Goal: Transaction & Acquisition: Book appointment/travel/reservation

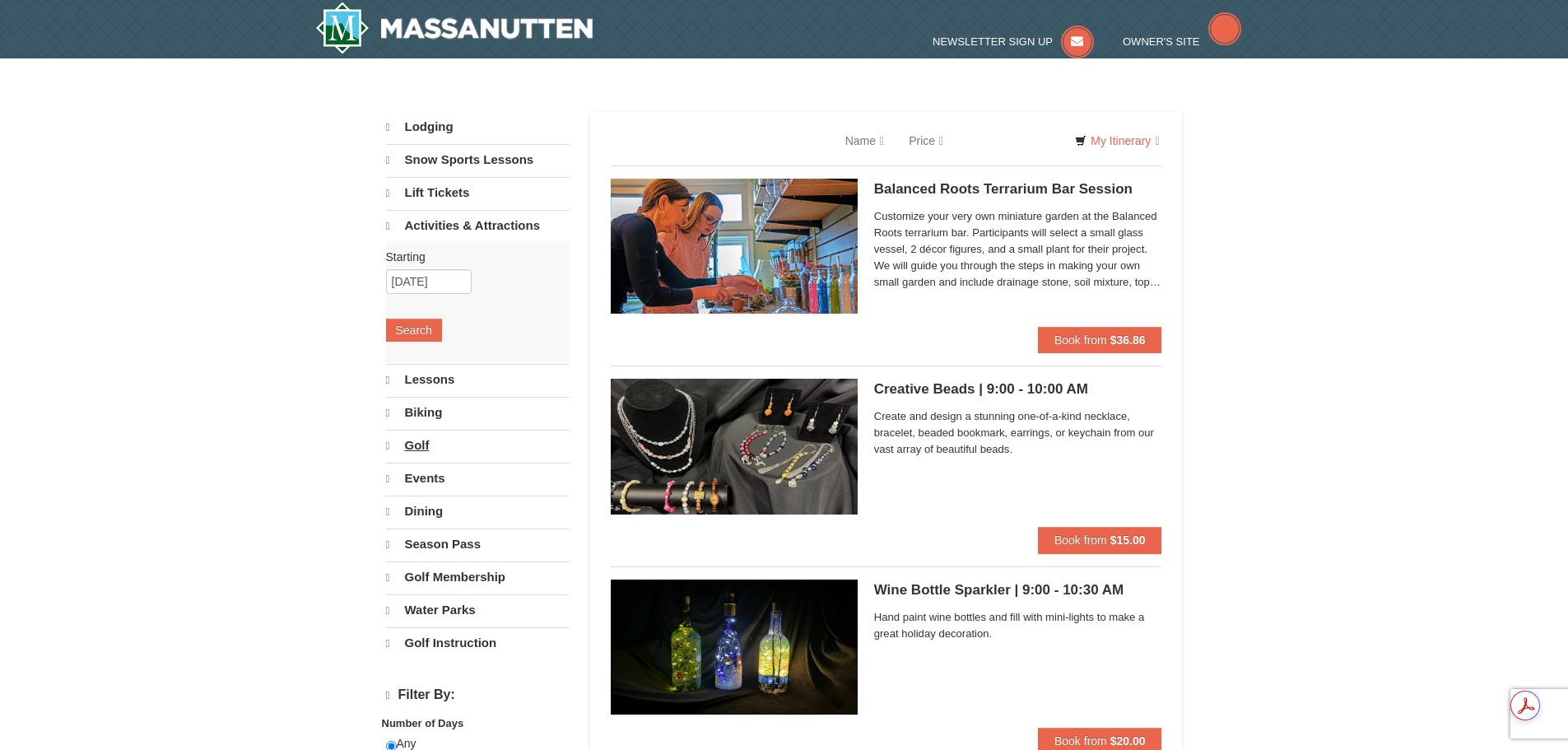
select select "9"
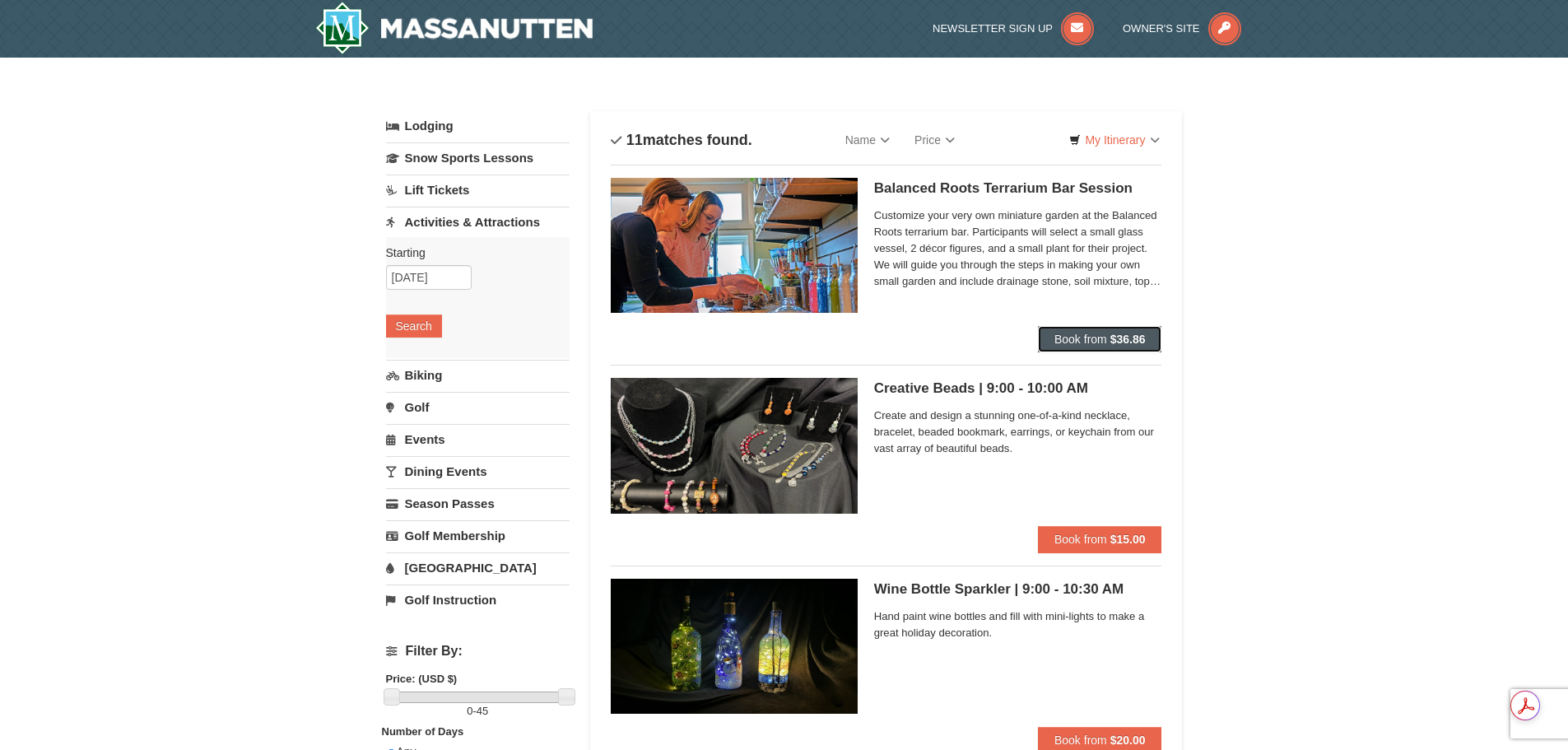
click at [1098, 341] on span "Book from" at bounding box center [1080, 340] width 53 height 13
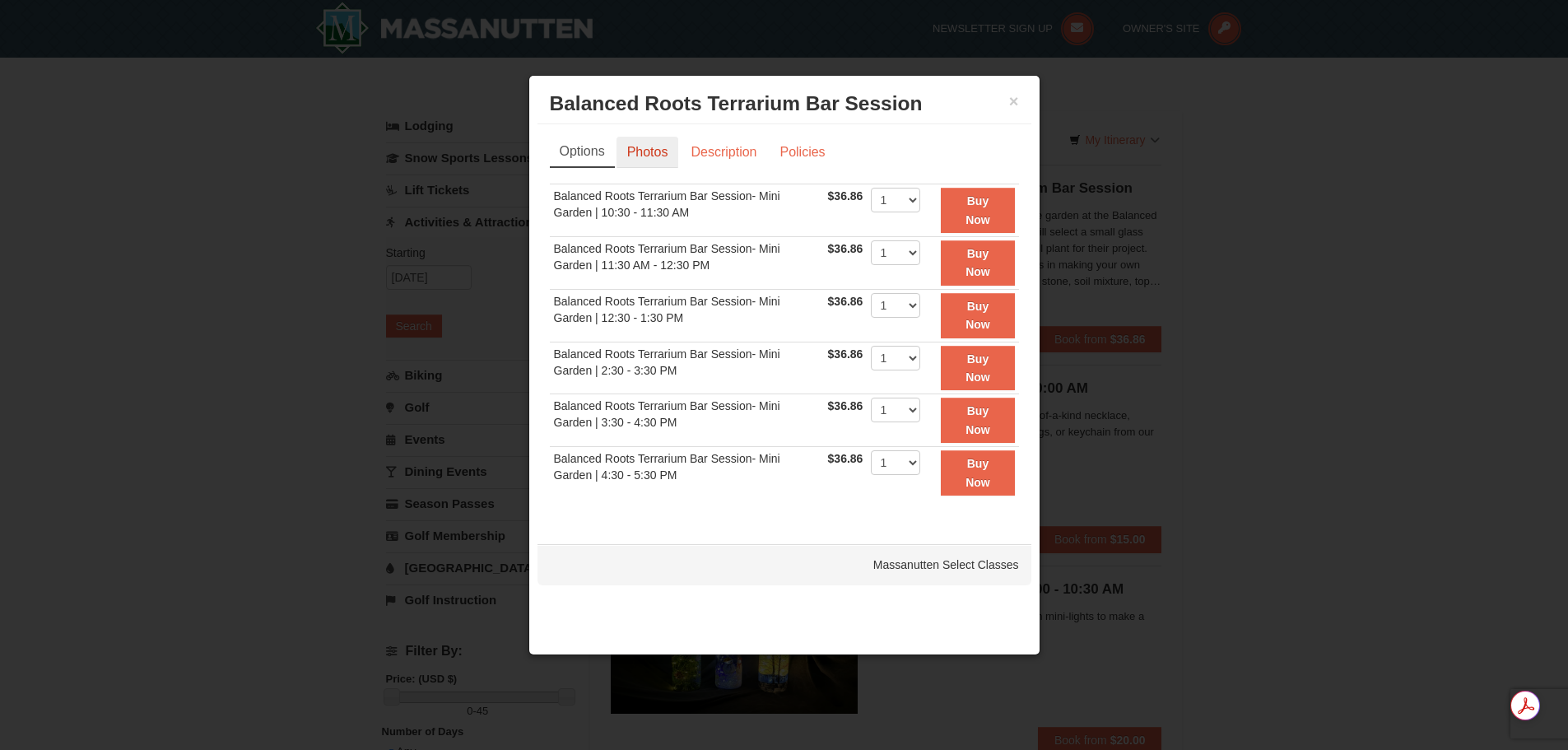
click at [652, 159] on link "Photos" at bounding box center [647, 152] width 63 height 31
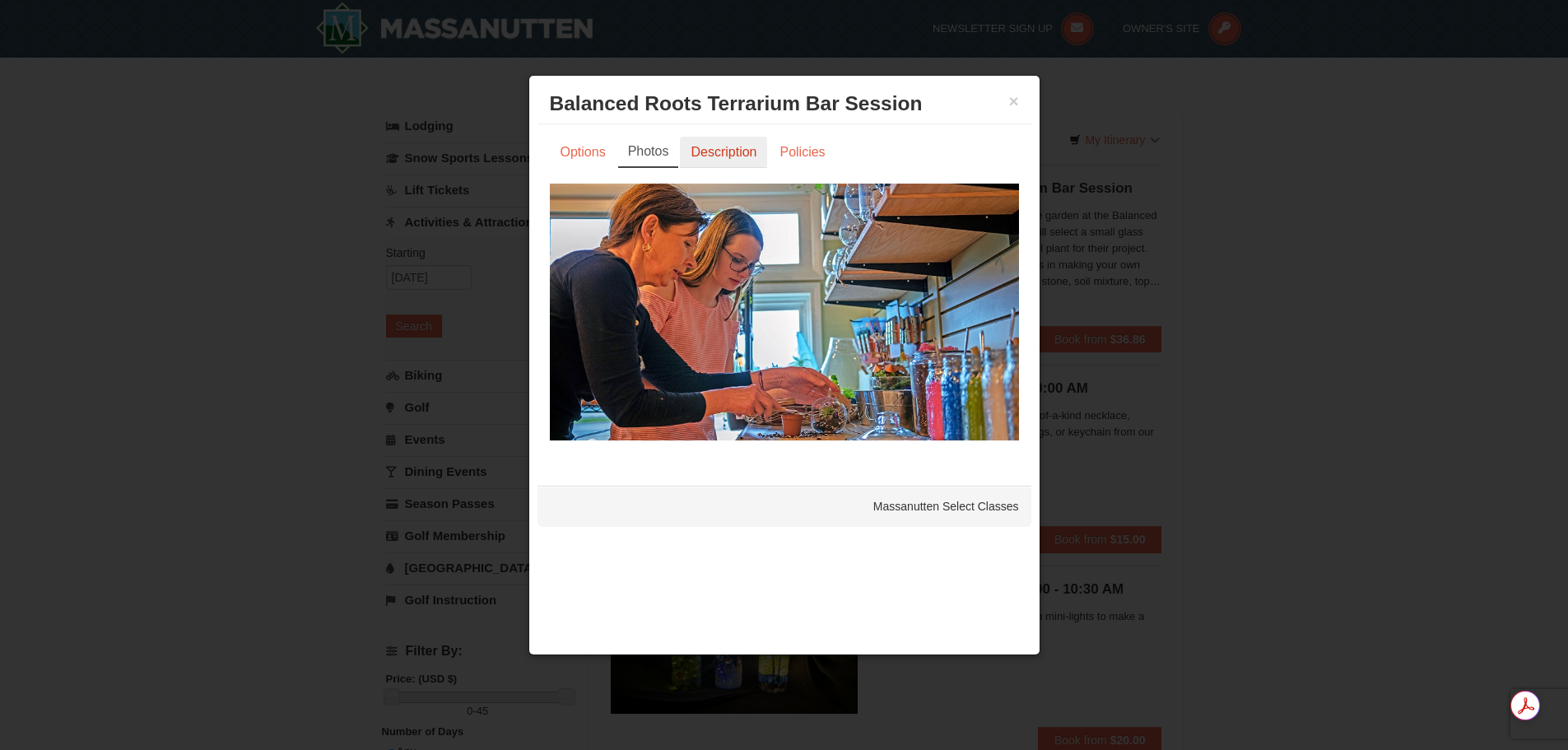
click at [731, 151] on link "Description" at bounding box center [724, 152] width 87 height 31
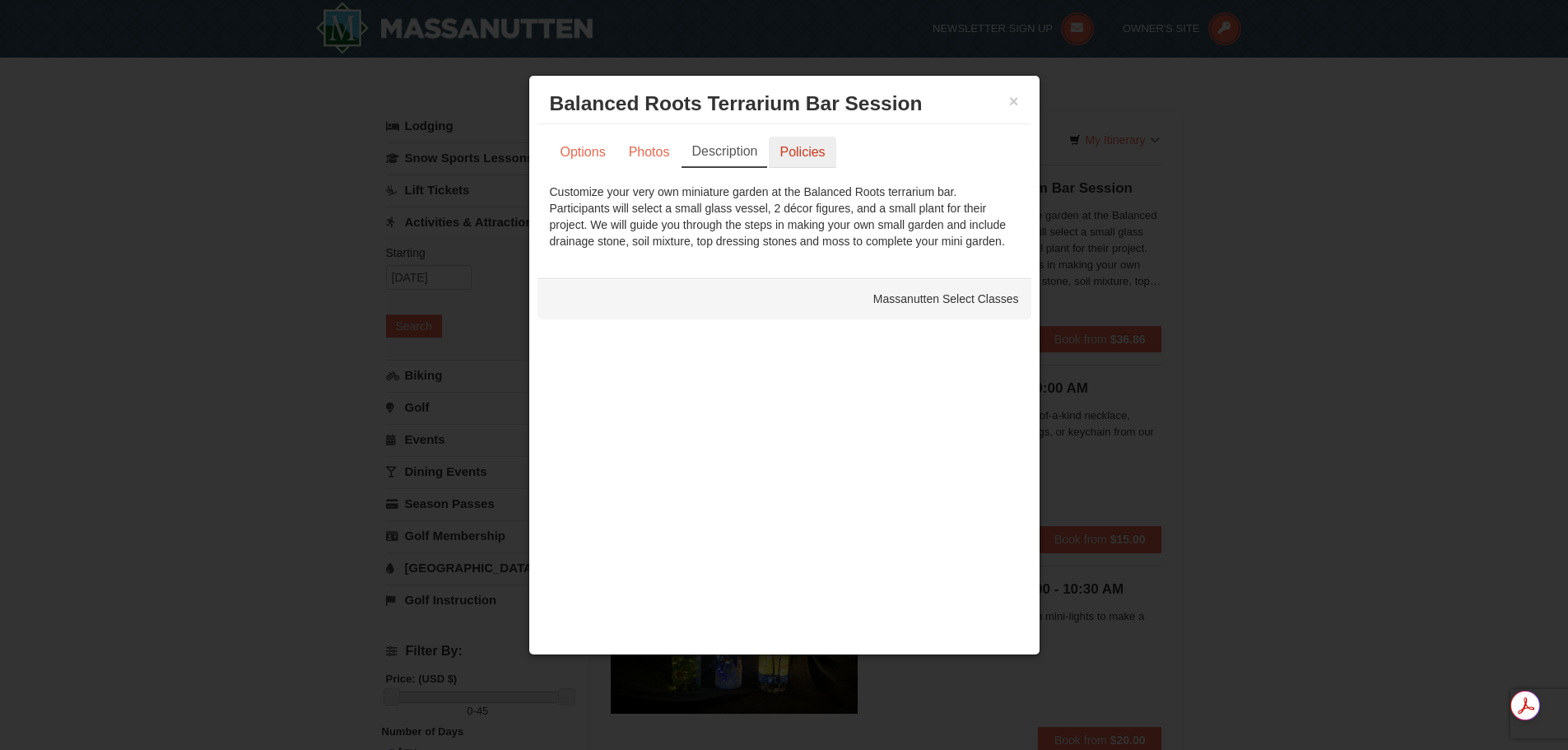
click at [791, 154] on link "Policies" at bounding box center [802, 152] width 66 height 31
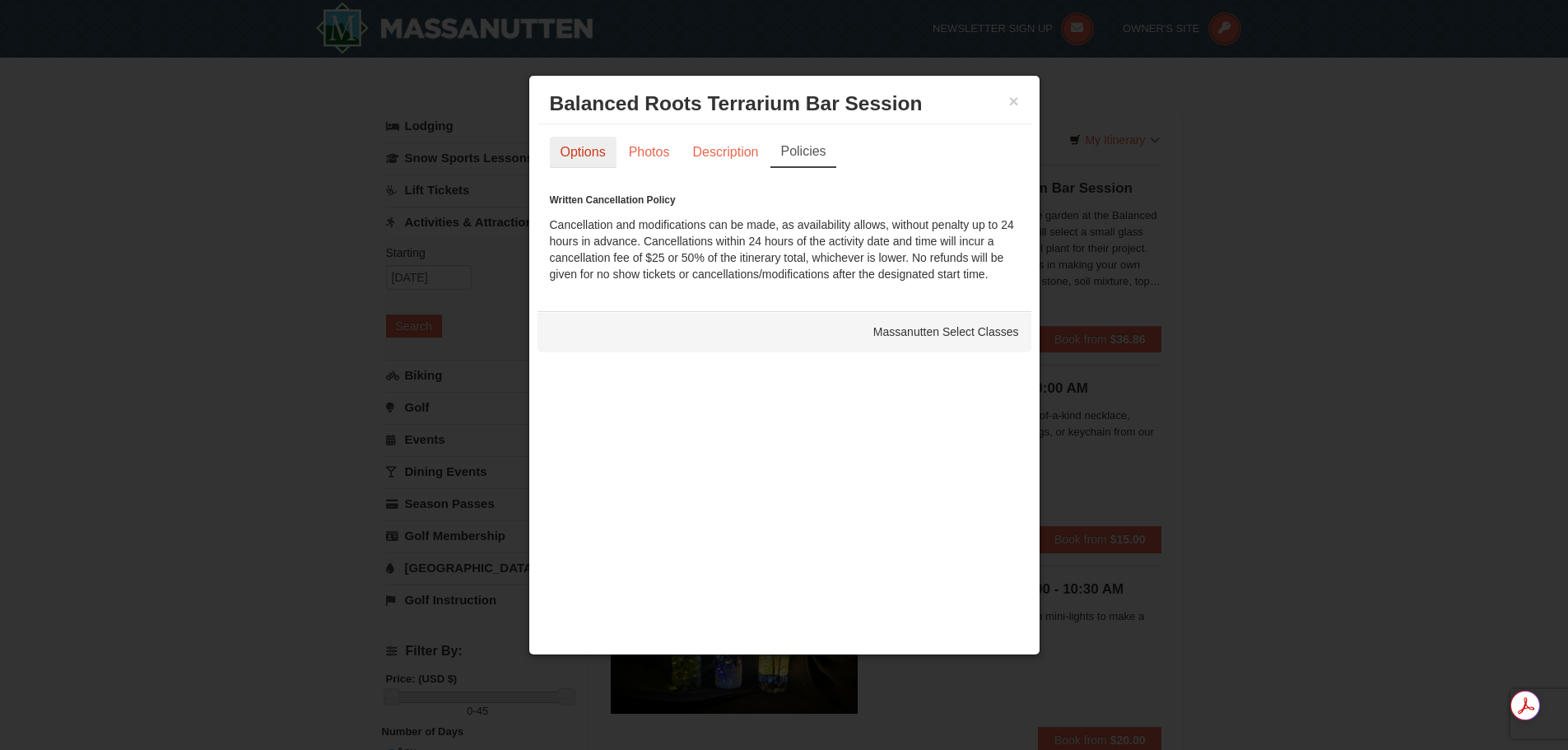
click at [590, 156] on link "Options" at bounding box center [583, 152] width 66 height 31
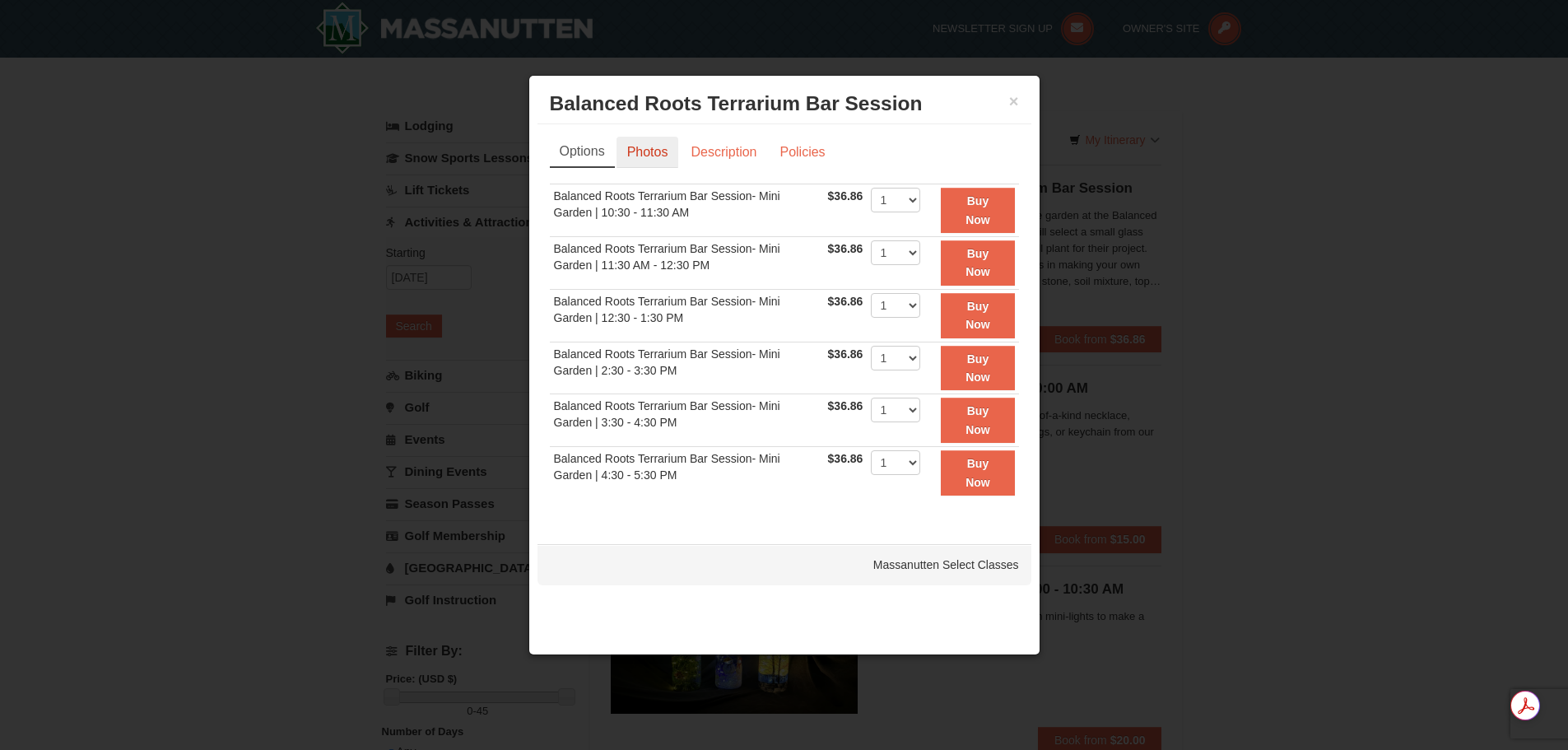
click at [651, 155] on link "Photos" at bounding box center [647, 152] width 63 height 31
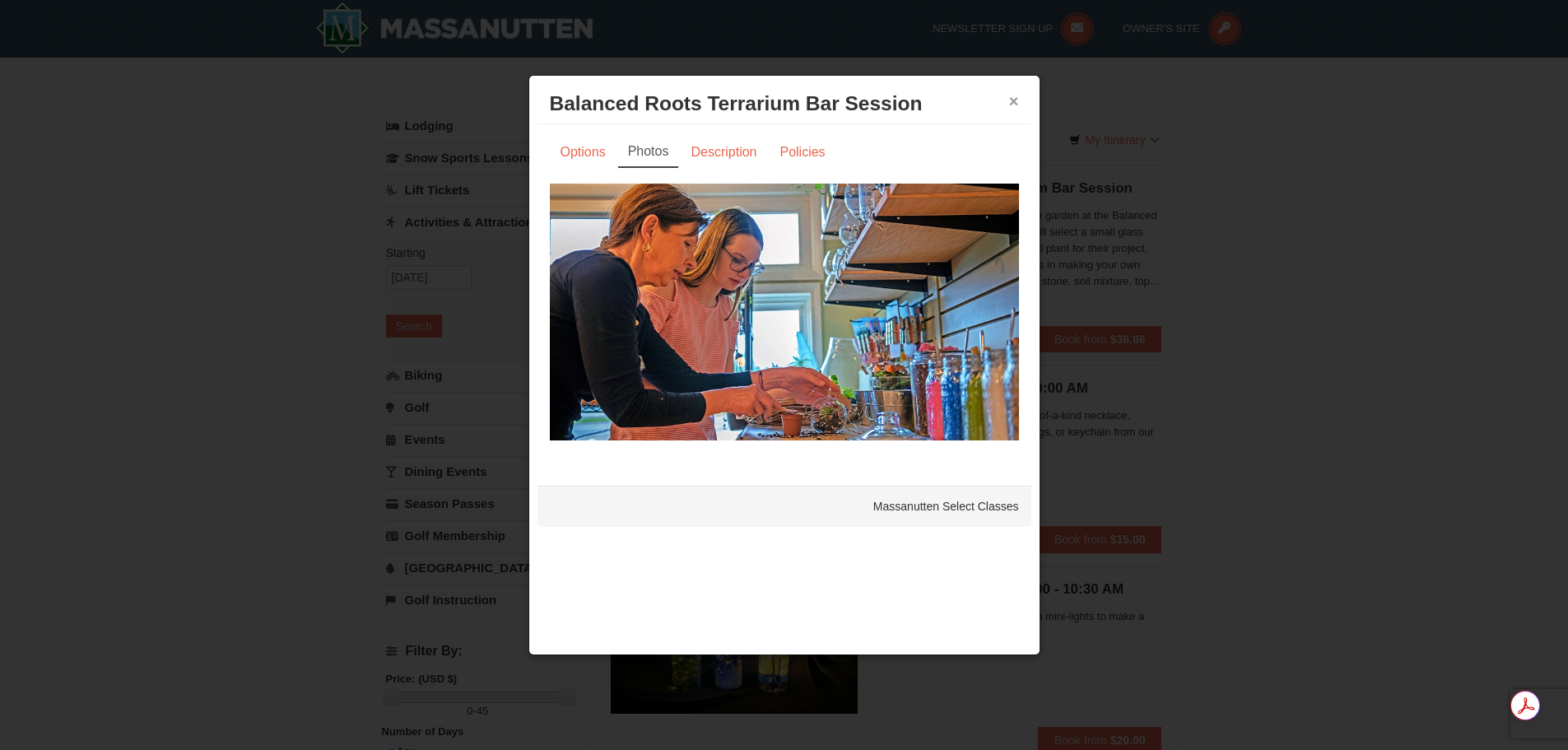
click at [1015, 98] on button "×" at bounding box center [1014, 102] width 10 height 17
